Goal: Check status: Check status

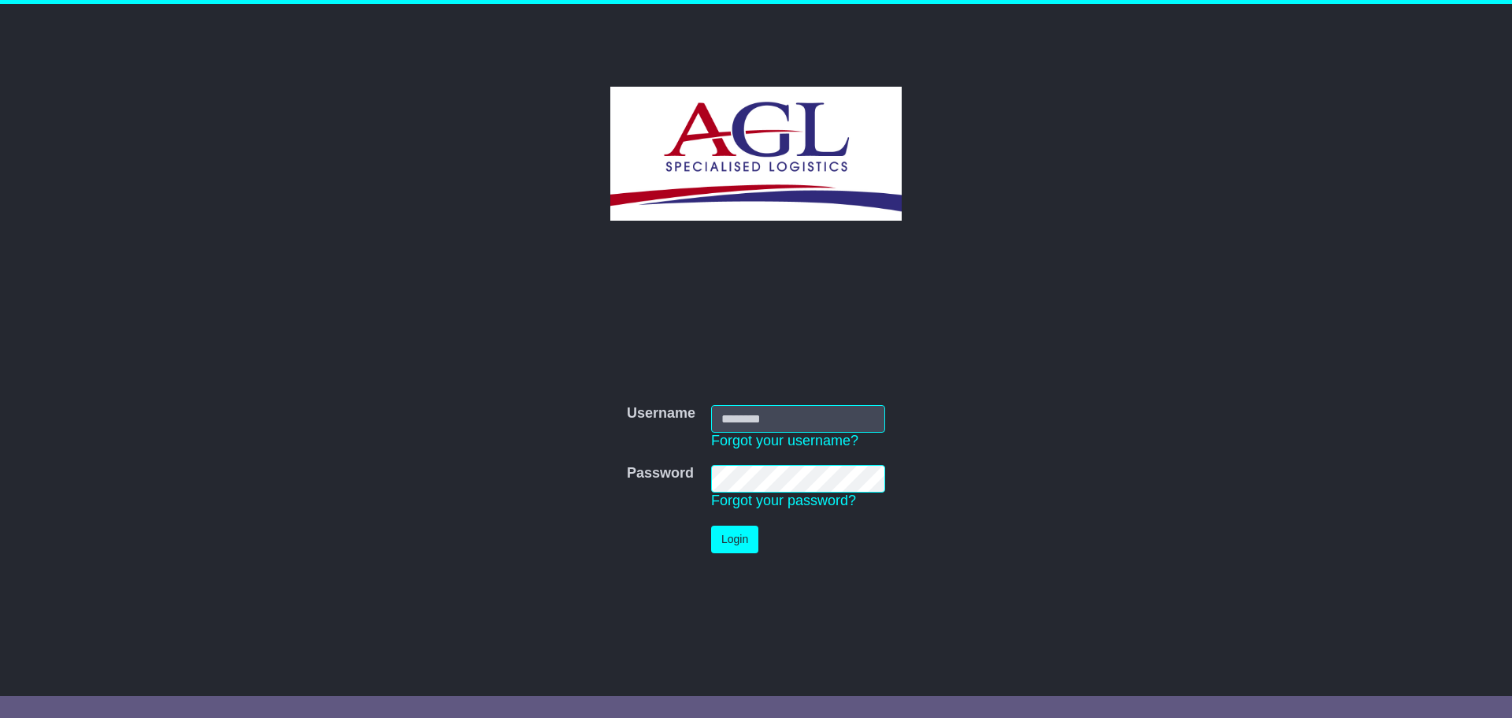
type input "***"
click at [741, 539] on button "Login" at bounding box center [734, 539] width 47 height 28
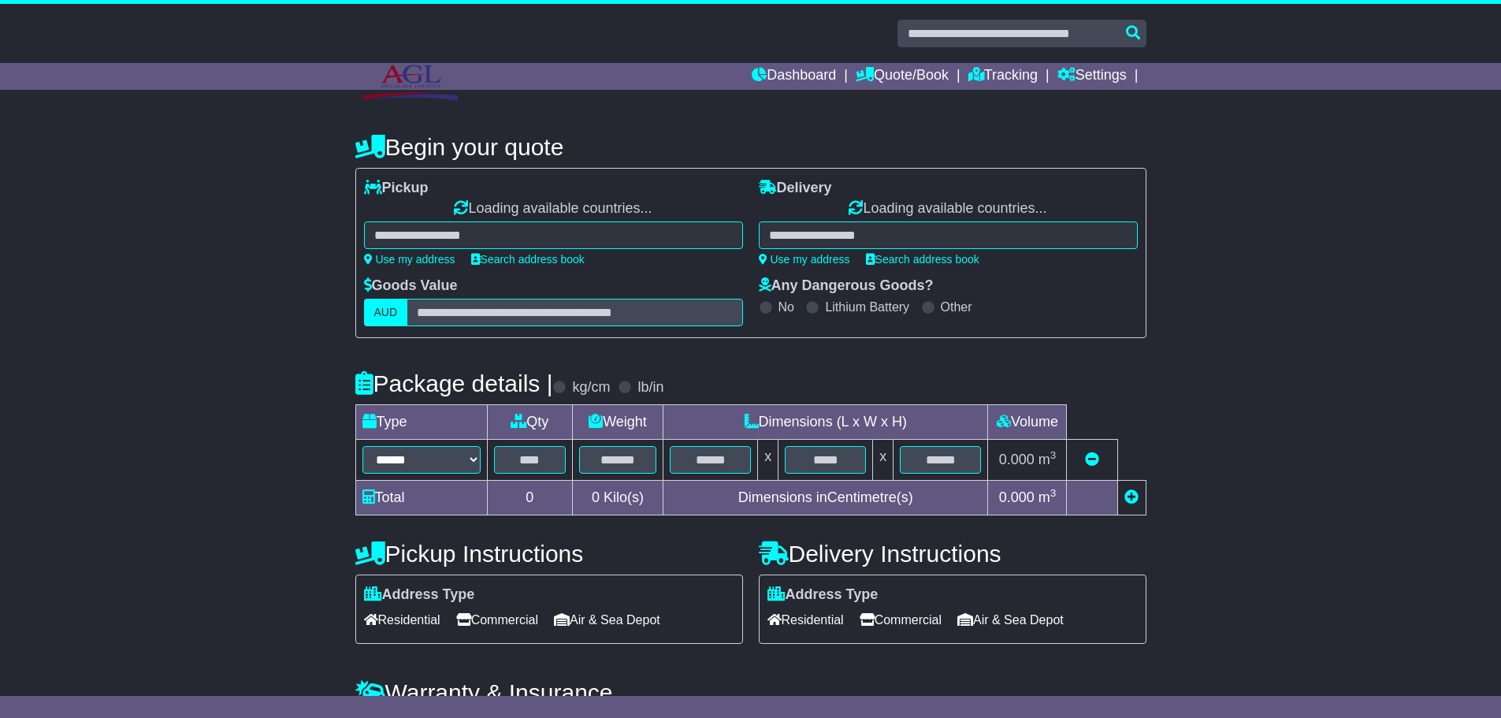
select select "**"
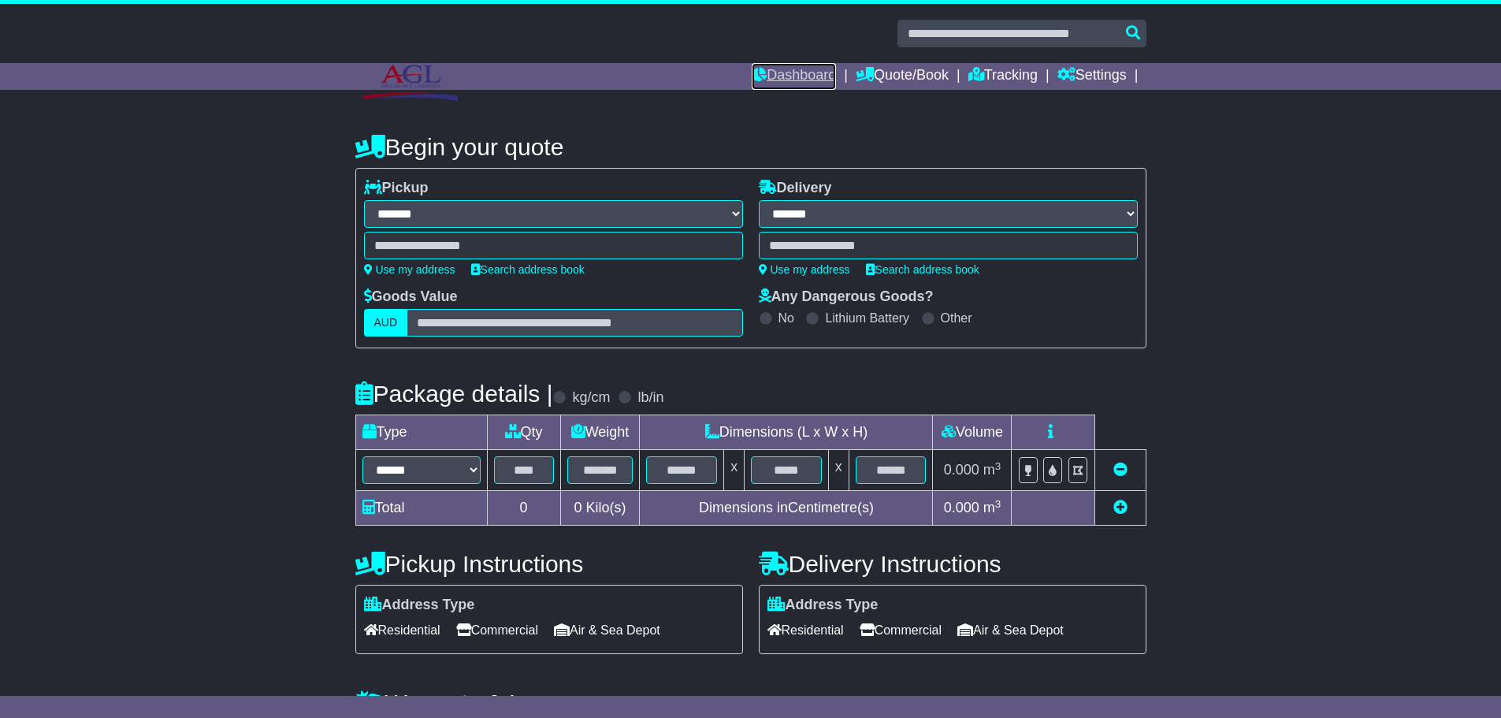
click at [794, 80] on link "Dashboard" at bounding box center [794, 76] width 84 height 27
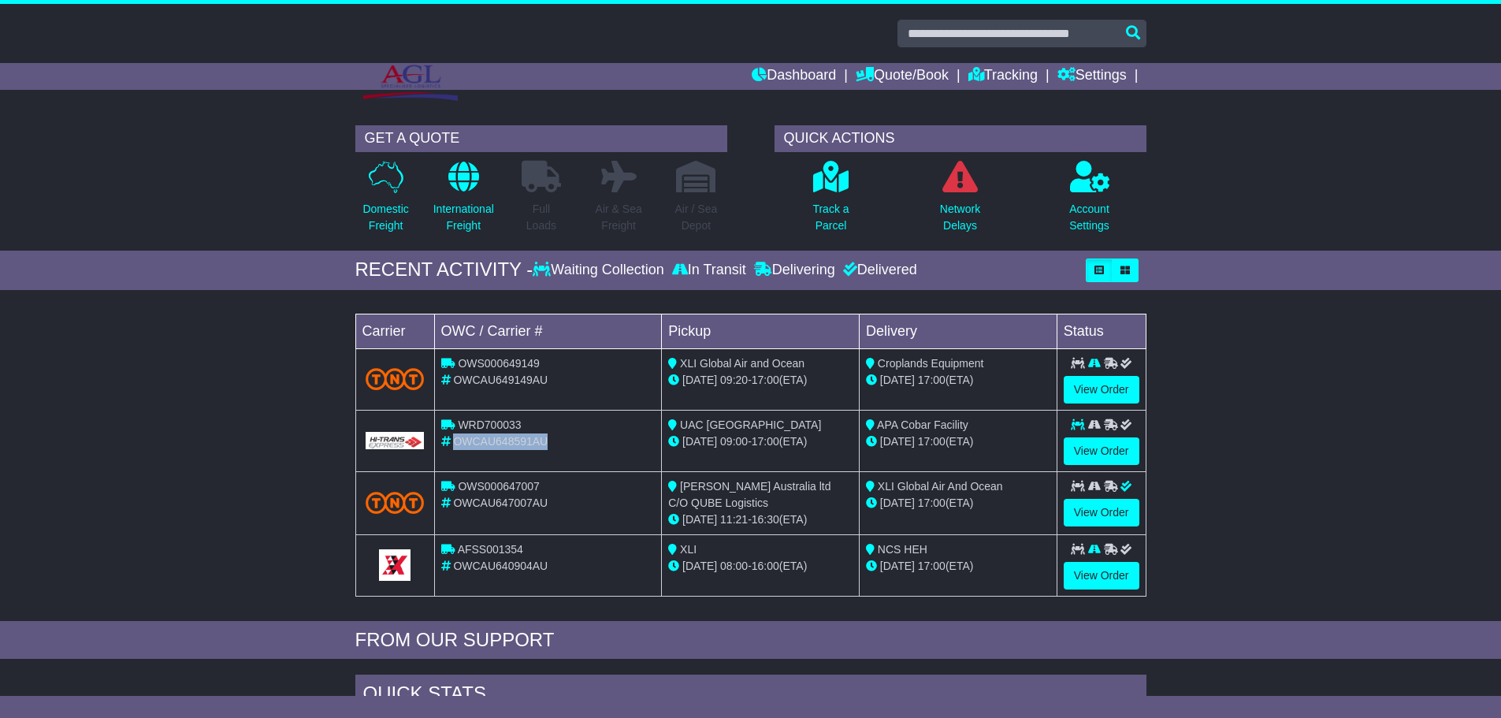
drag, startPoint x: 555, startPoint y: 437, endPoint x: 457, endPoint y: 440, distance: 97.7
click at [457, 440] on div "OWCAU648591AU" at bounding box center [548, 441] width 214 height 17
copy span "OWCAU648591AU"
click at [1408, 406] on div "Loading... No bookings found Carrier OWC / Carrier # Pickup Delivery Status OWS…" at bounding box center [750, 459] width 1501 height 323
click at [1090, 447] on link "View Order" at bounding box center [1101, 451] width 76 height 28
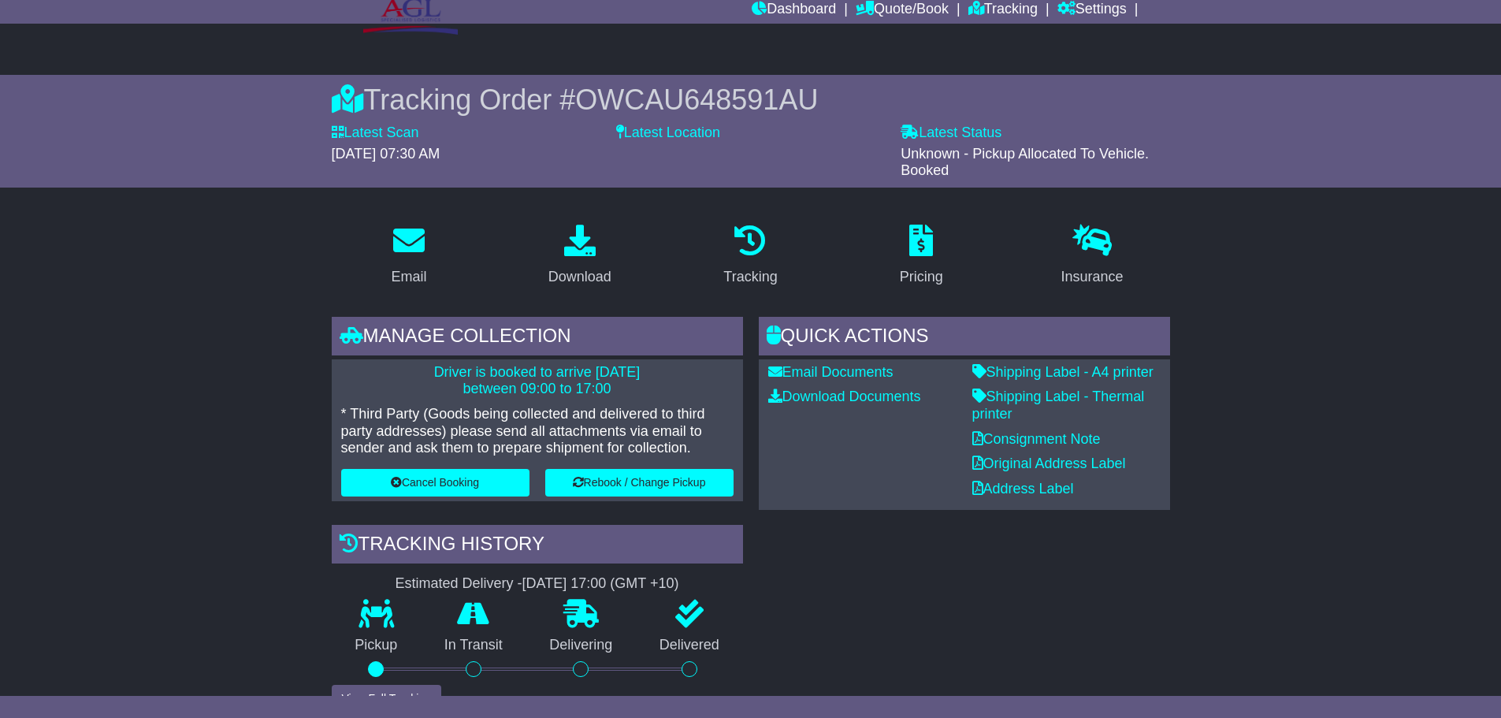
scroll to position [158, 0]
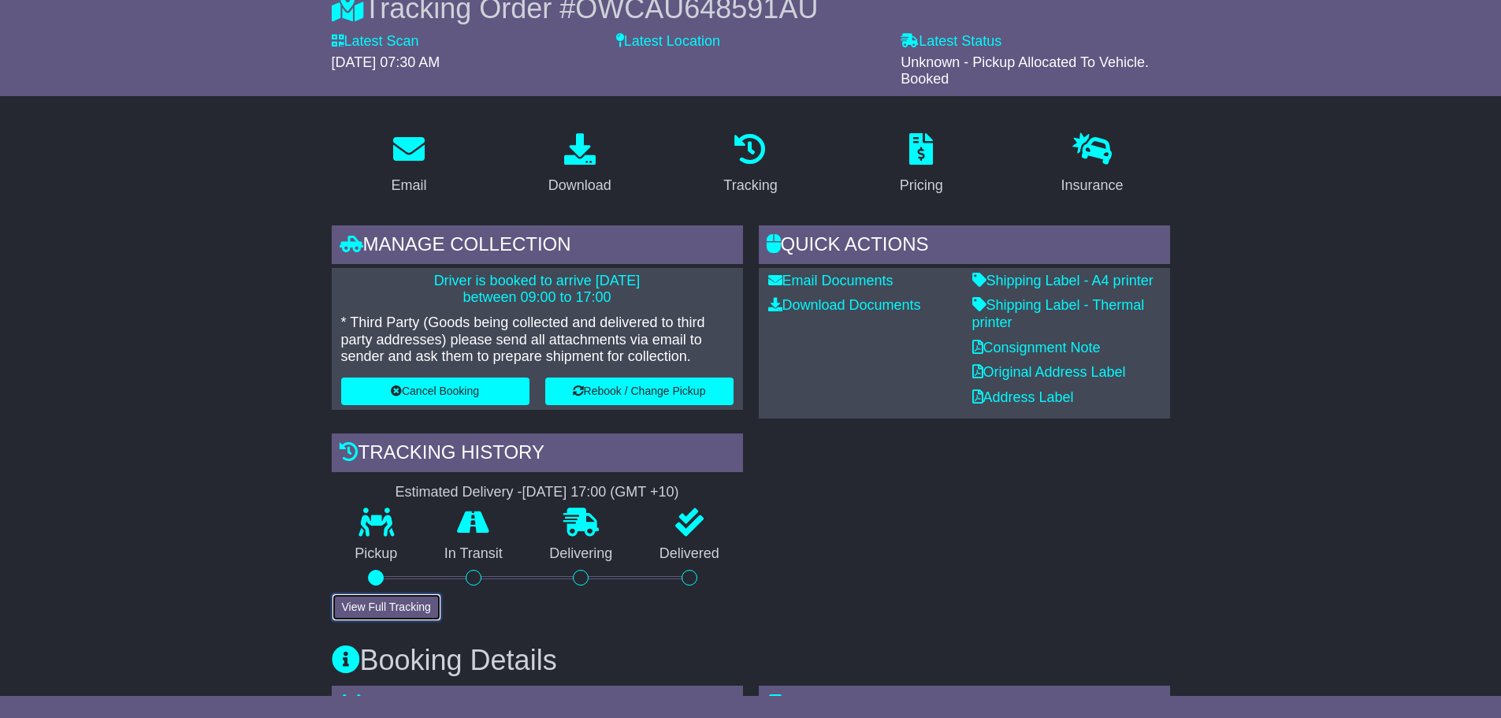
click at [380, 611] on button "View Full Tracking" at bounding box center [386, 607] width 109 height 28
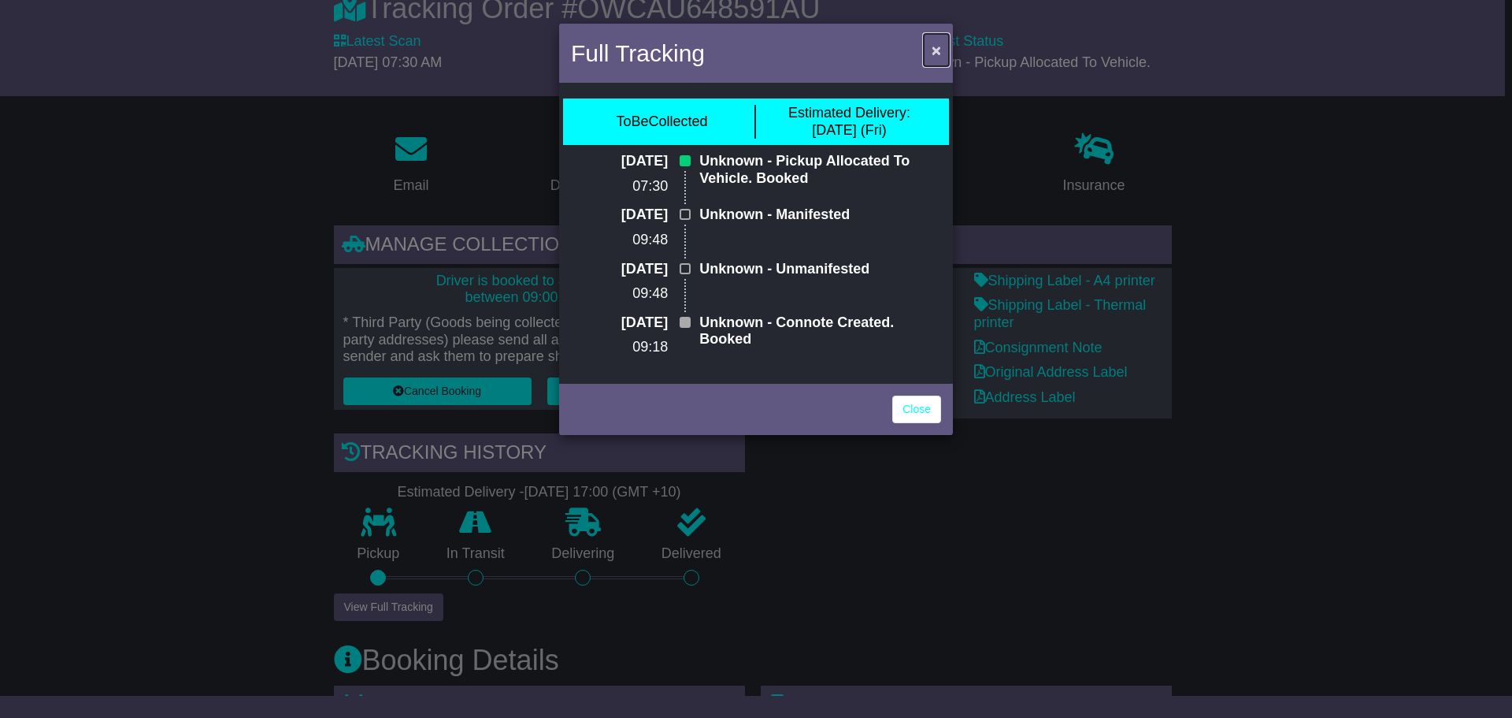
click at [937, 51] on span "×" at bounding box center [936, 50] width 9 height 18
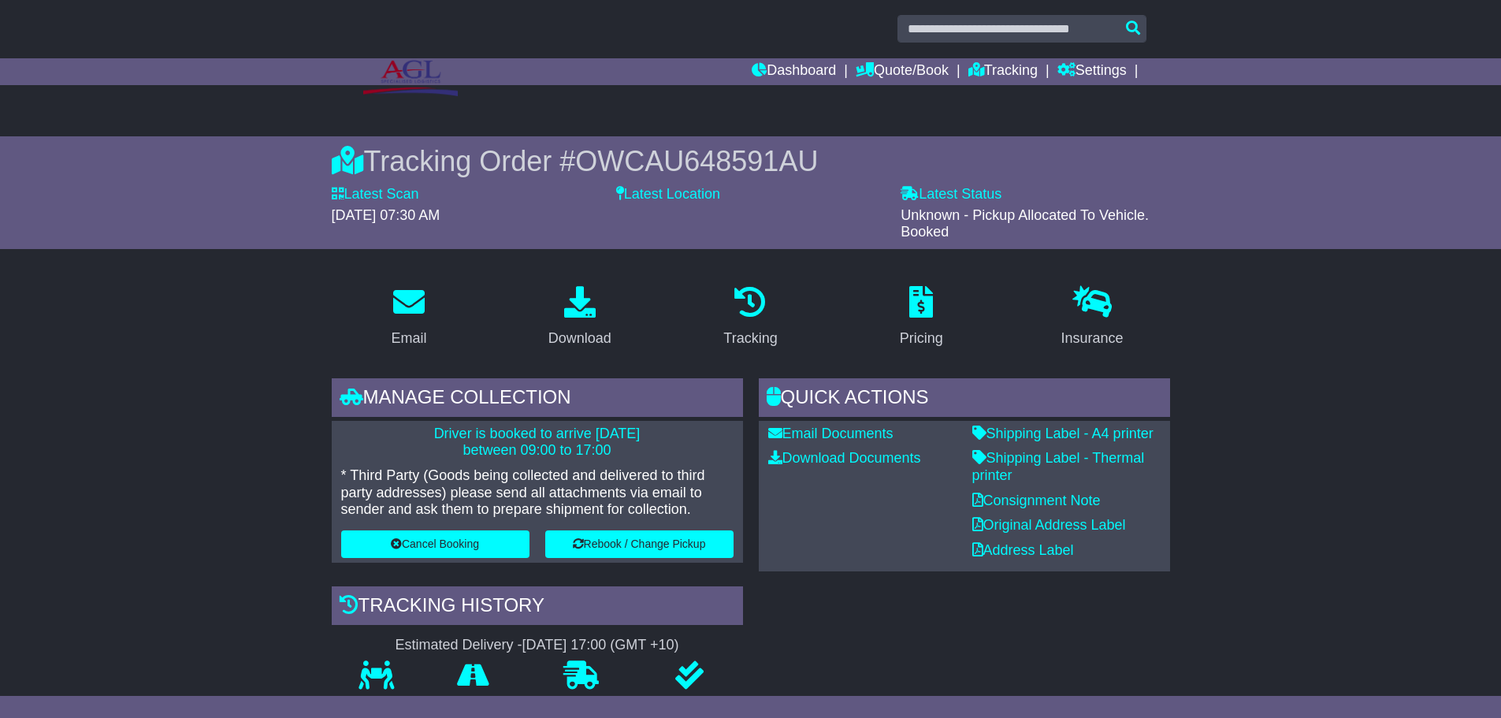
scroll to position [0, 0]
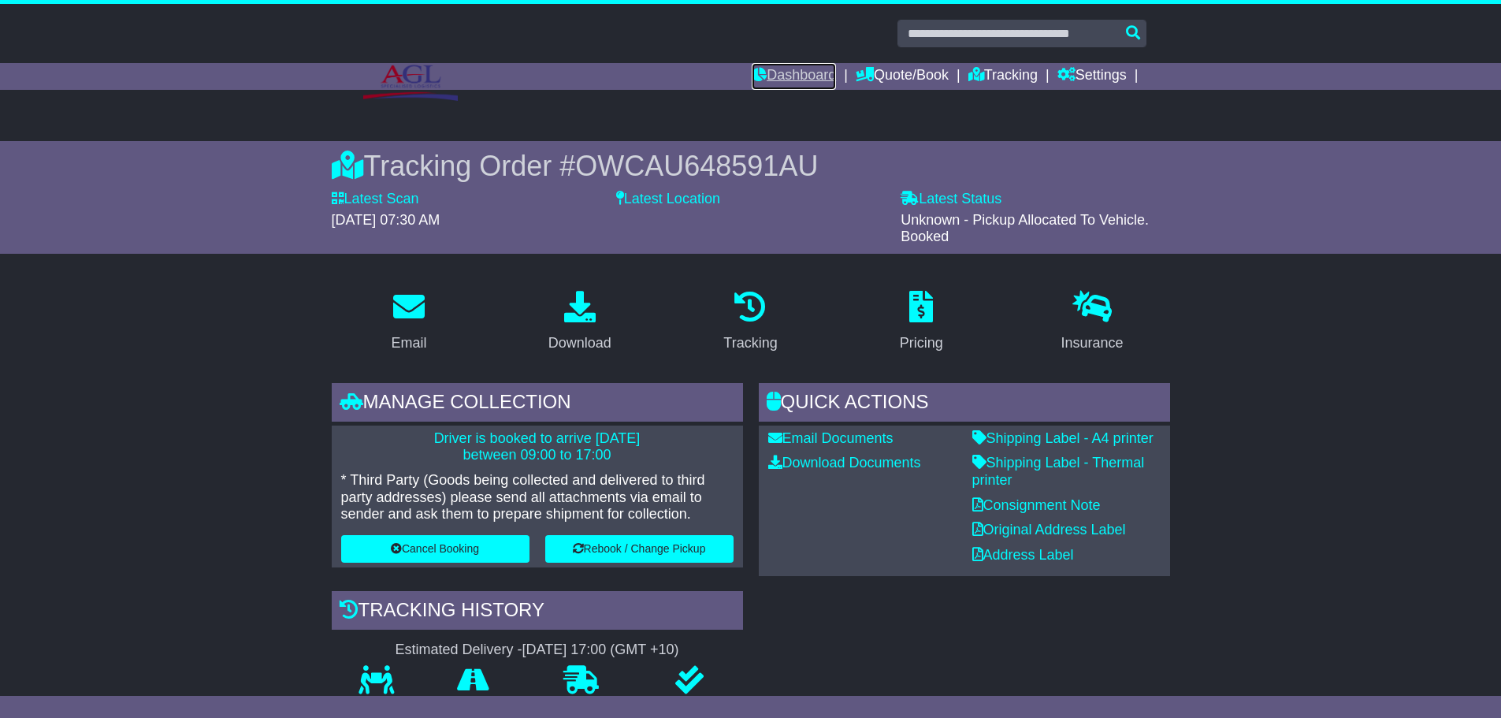
click at [794, 71] on link "Dashboard" at bounding box center [794, 76] width 84 height 27
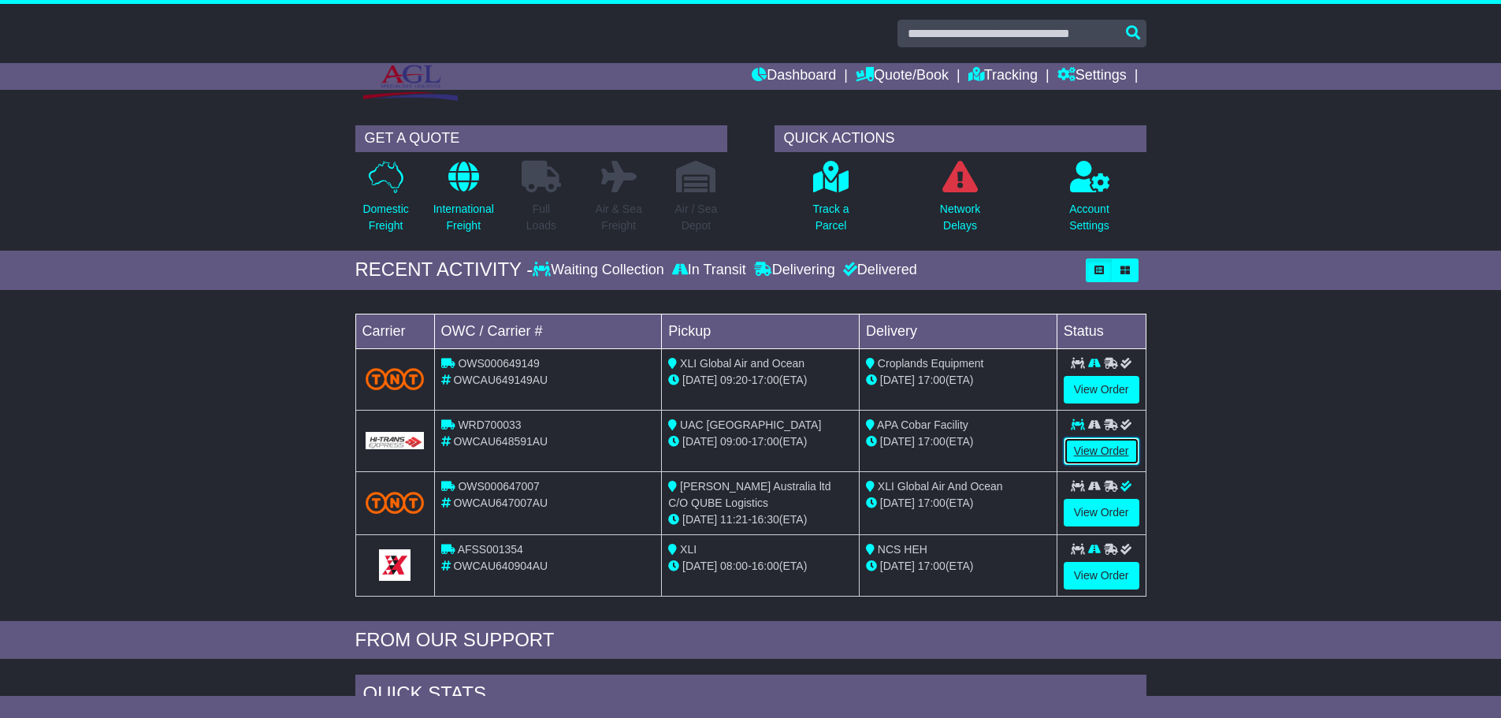
click at [1098, 447] on link "View Order" at bounding box center [1101, 451] width 76 height 28
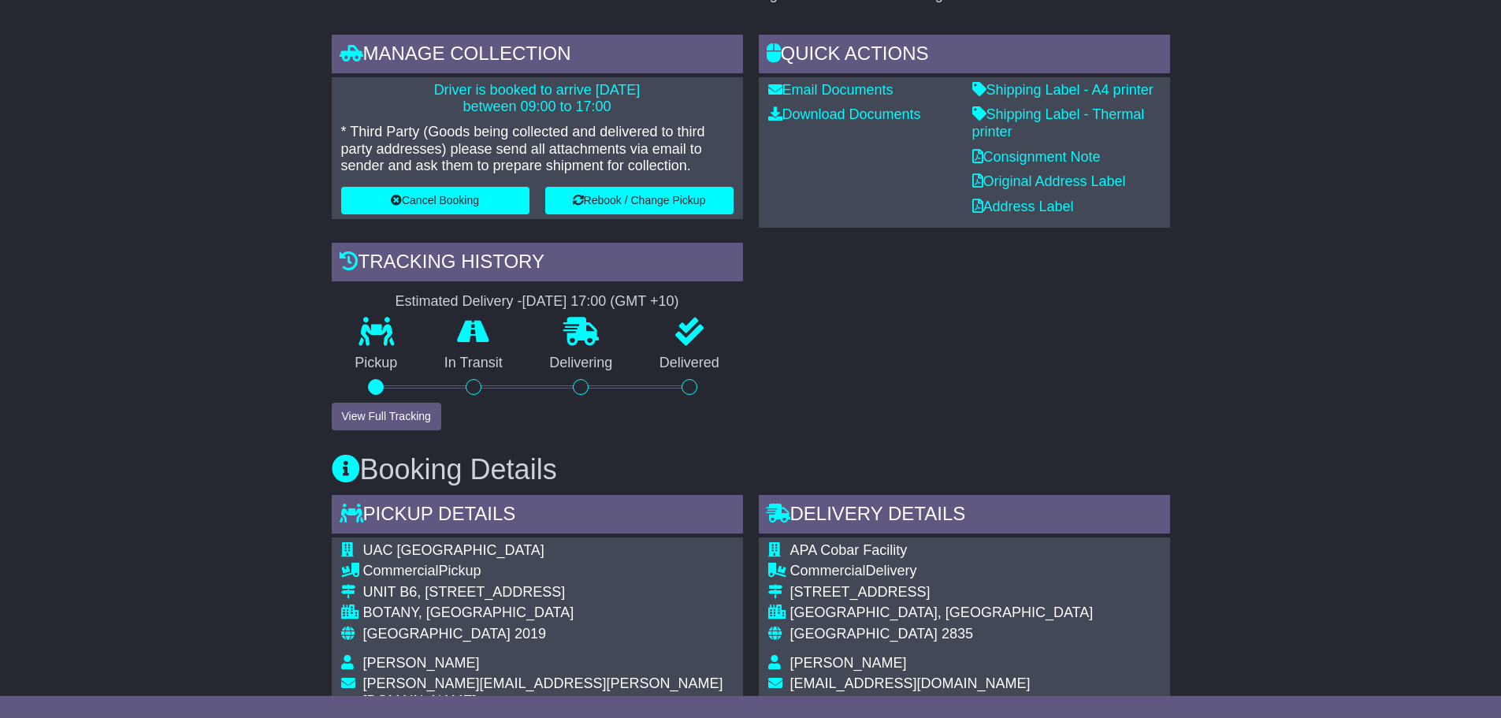
scroll to position [394, 0]
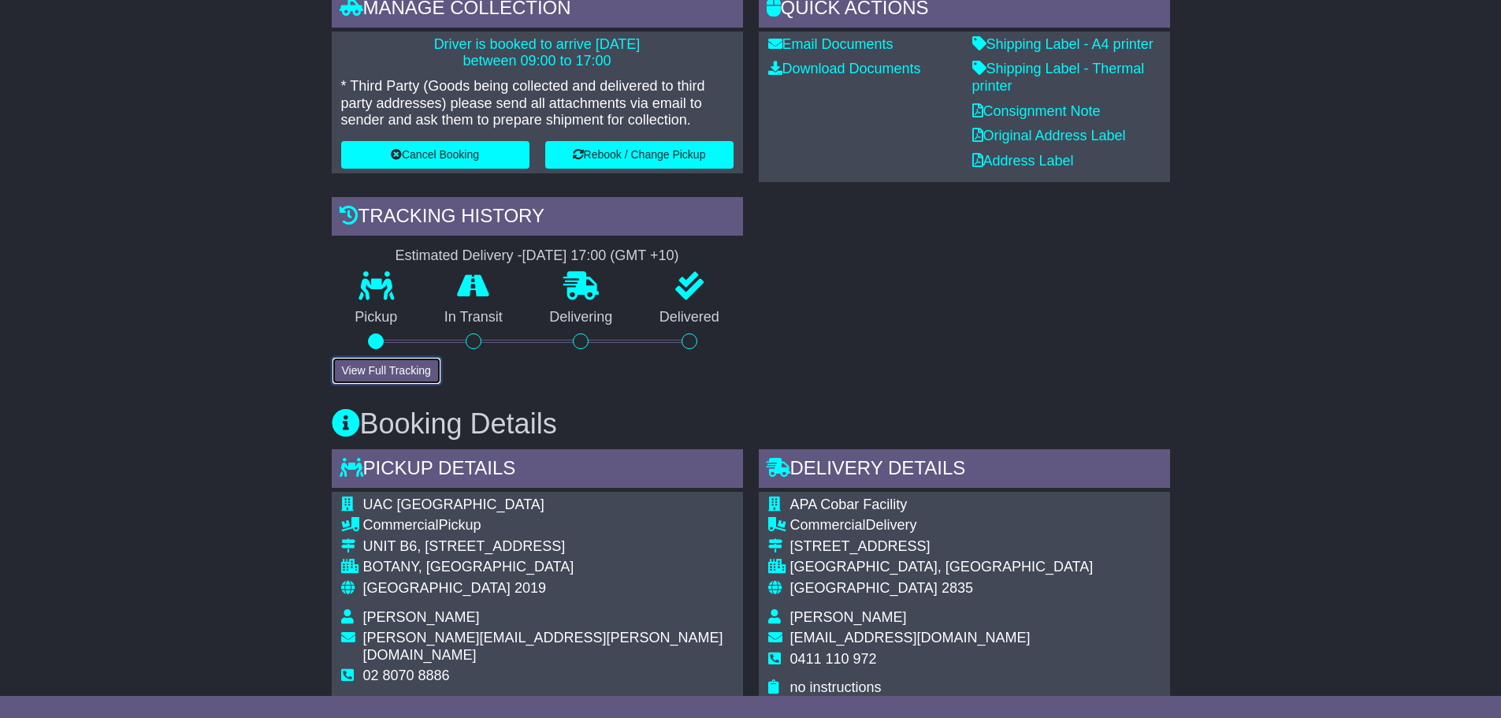
click at [381, 371] on button "View Full Tracking" at bounding box center [386, 371] width 109 height 28
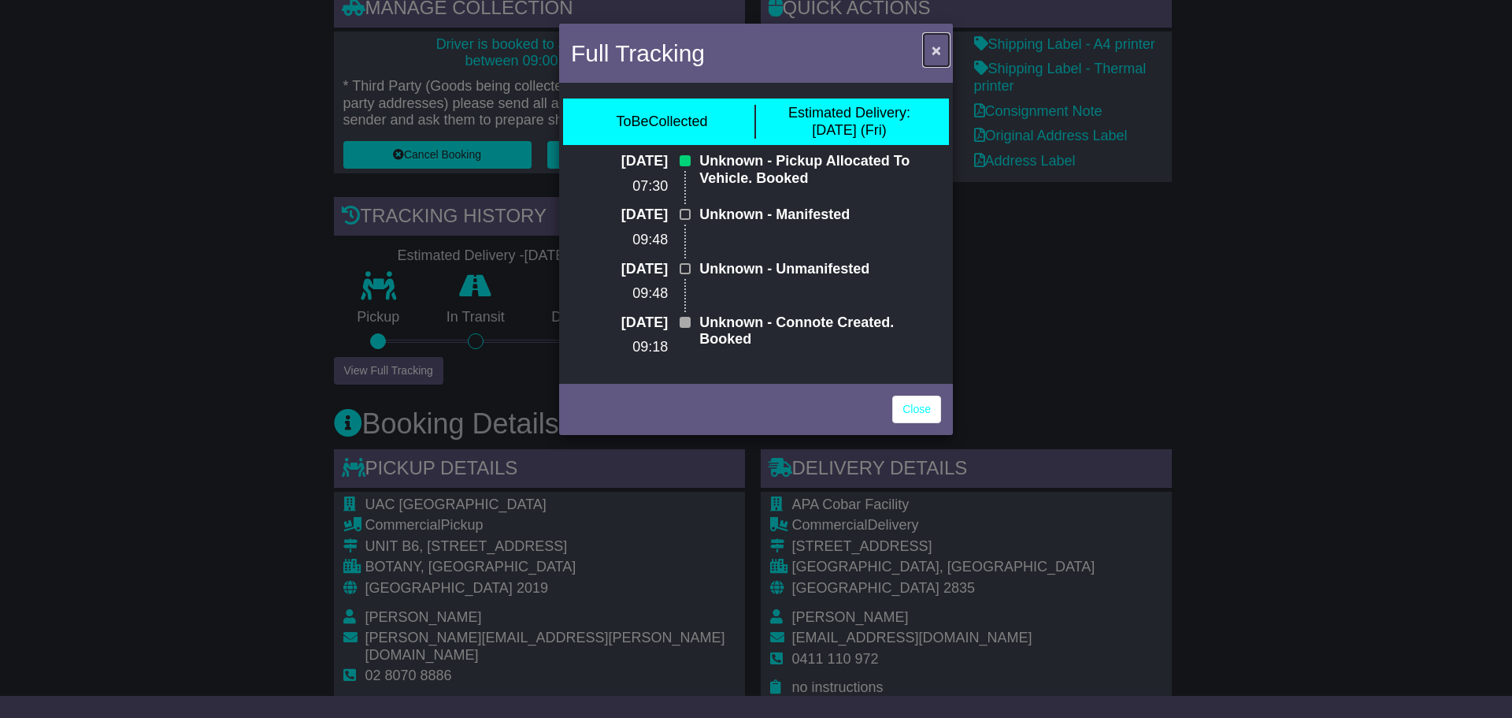
click at [942, 54] on button "×" at bounding box center [936, 50] width 25 height 32
